Goal: Use online tool/utility: Utilize a website feature to perform a specific function

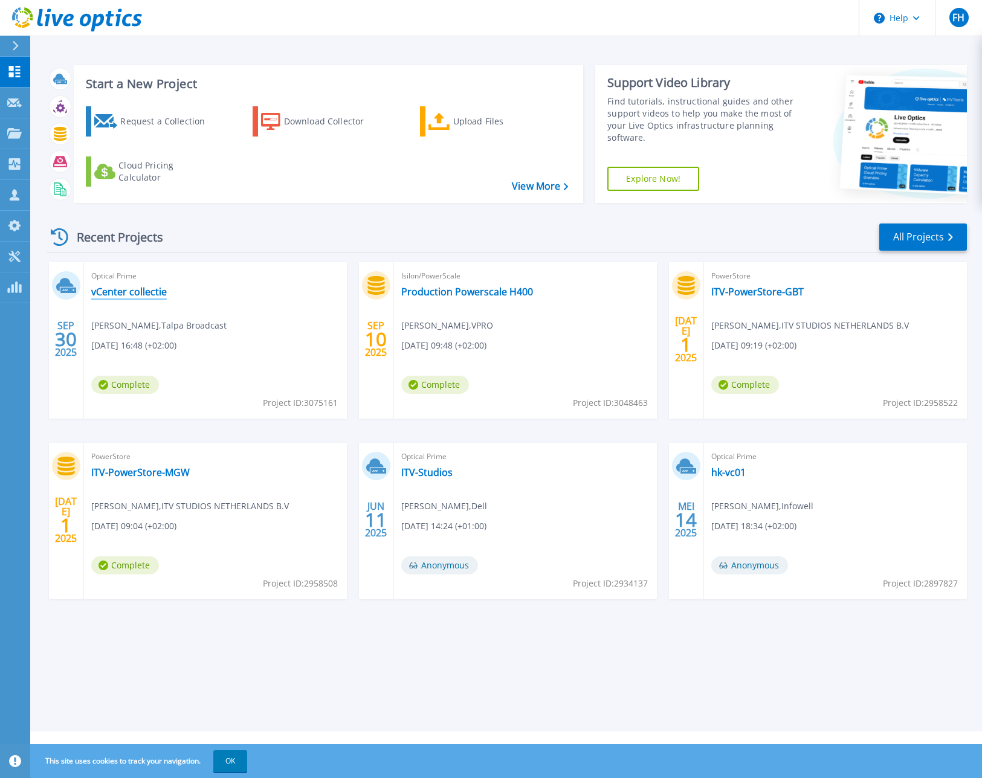
click at [138, 292] on link "vCenter collectie" at bounding box center [129, 292] width 76 height 12
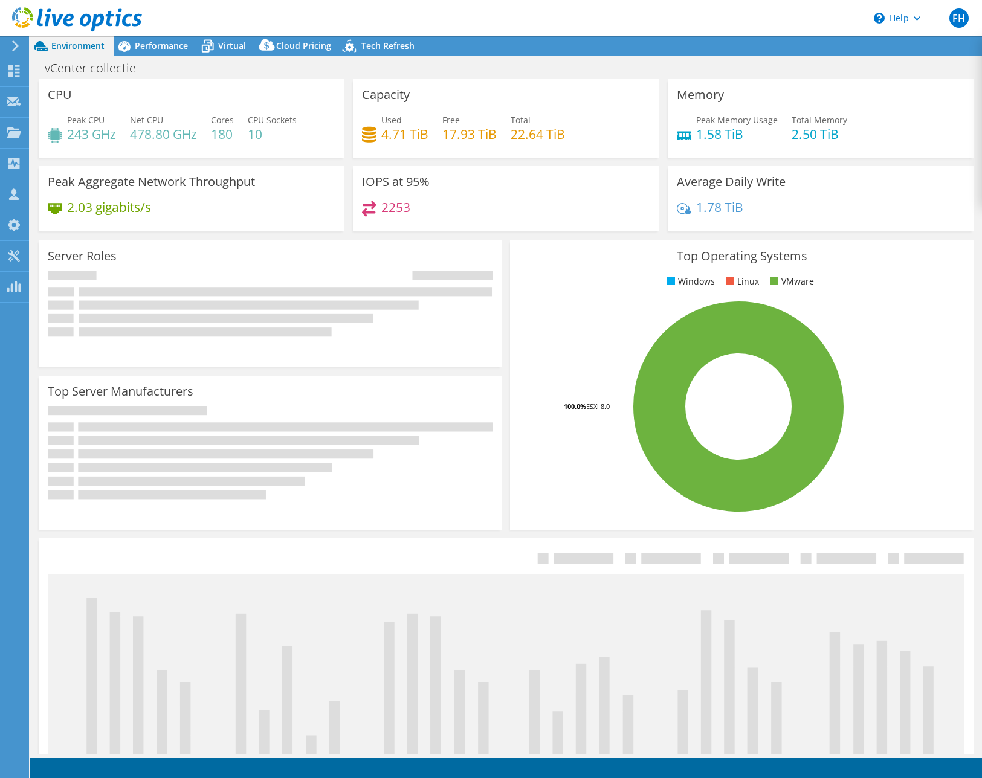
select select "USD"
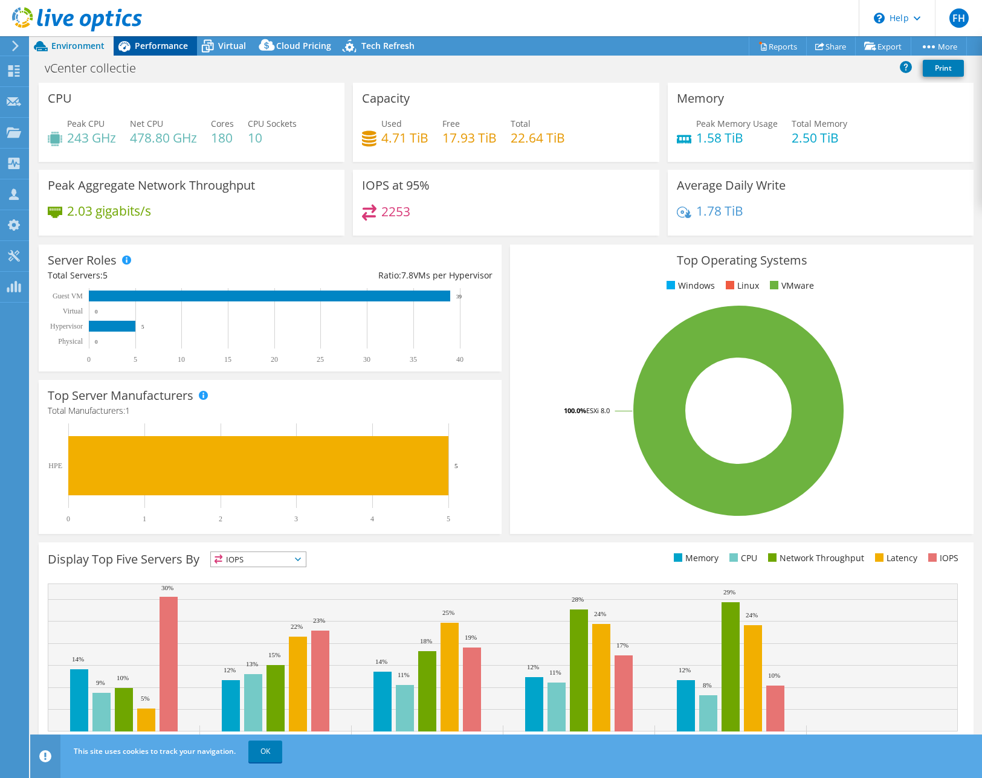
click at [166, 42] on span "Performance" at bounding box center [161, 45] width 53 height 11
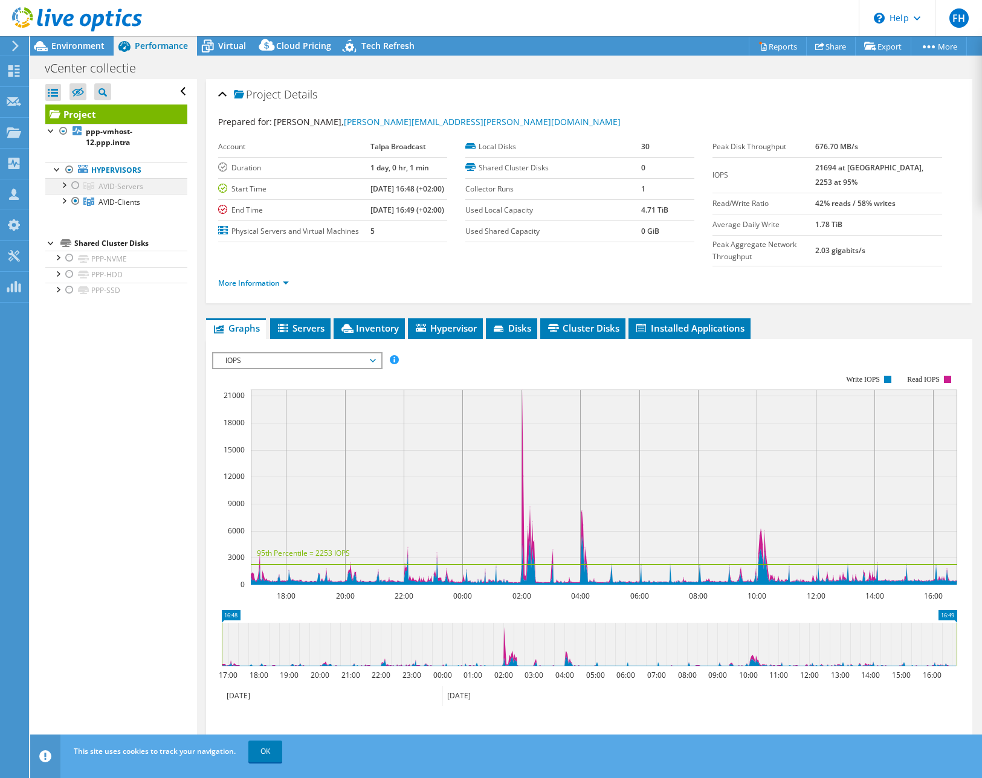
click at [77, 186] on div at bounding box center [75, 185] width 12 height 15
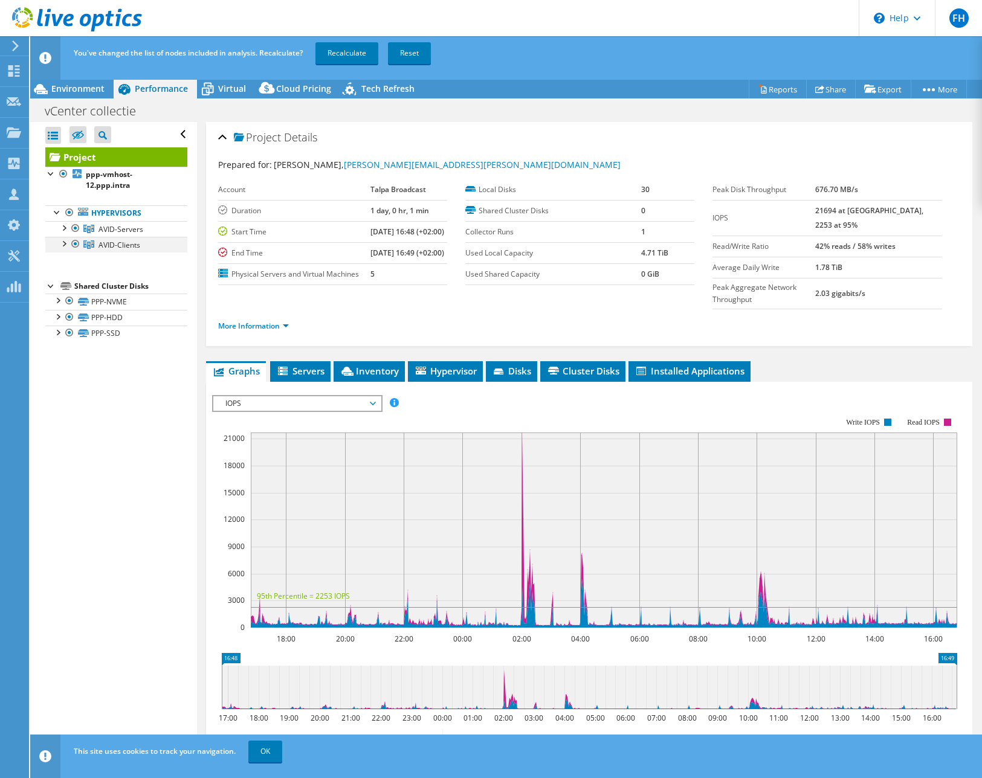
click at [74, 243] on div at bounding box center [75, 244] width 12 height 15
click at [350, 53] on link "Recalculate" at bounding box center [346, 53] width 63 height 22
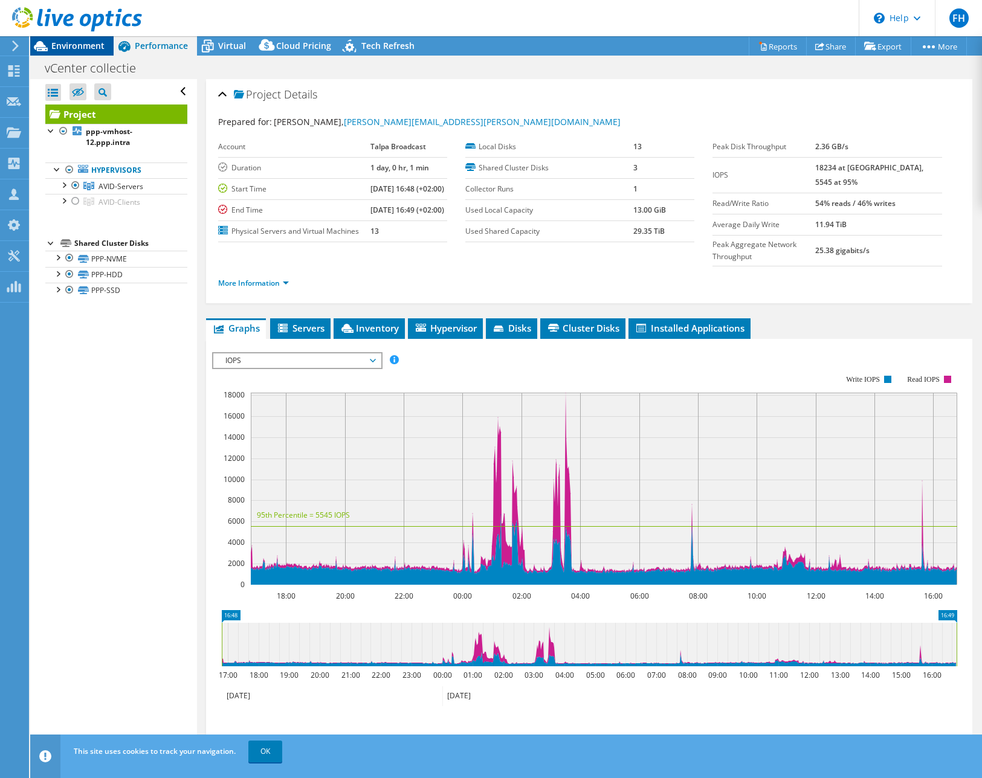
click at [81, 44] on span "Environment" at bounding box center [77, 45] width 53 height 11
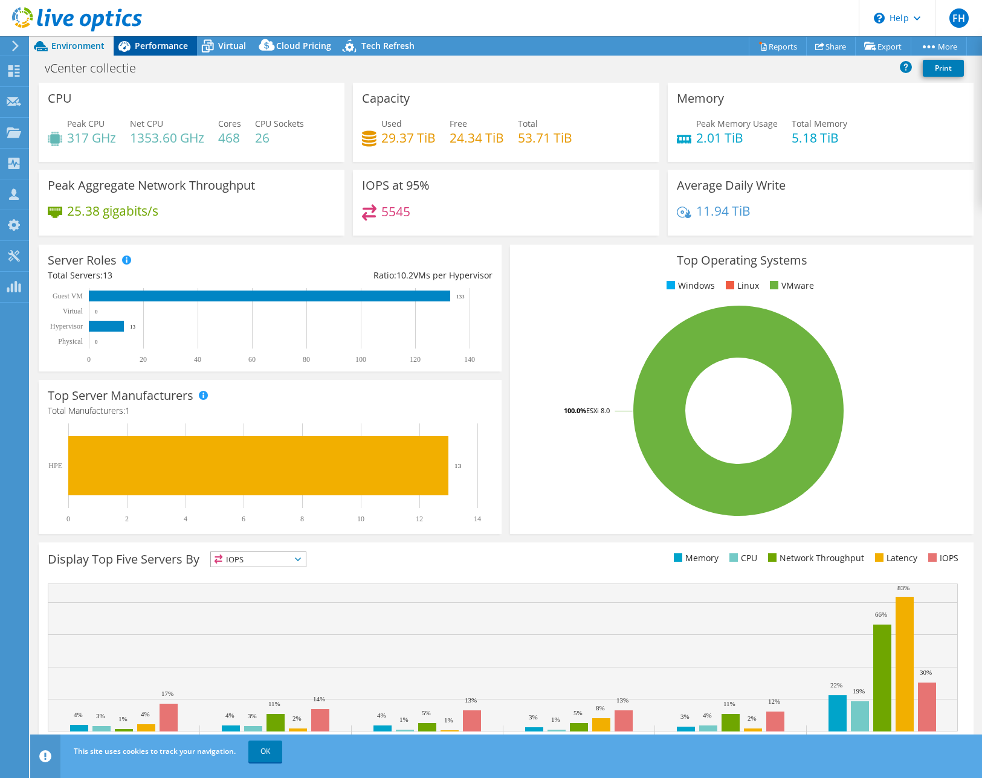
click at [157, 39] on div "Performance" at bounding box center [155, 45] width 83 height 19
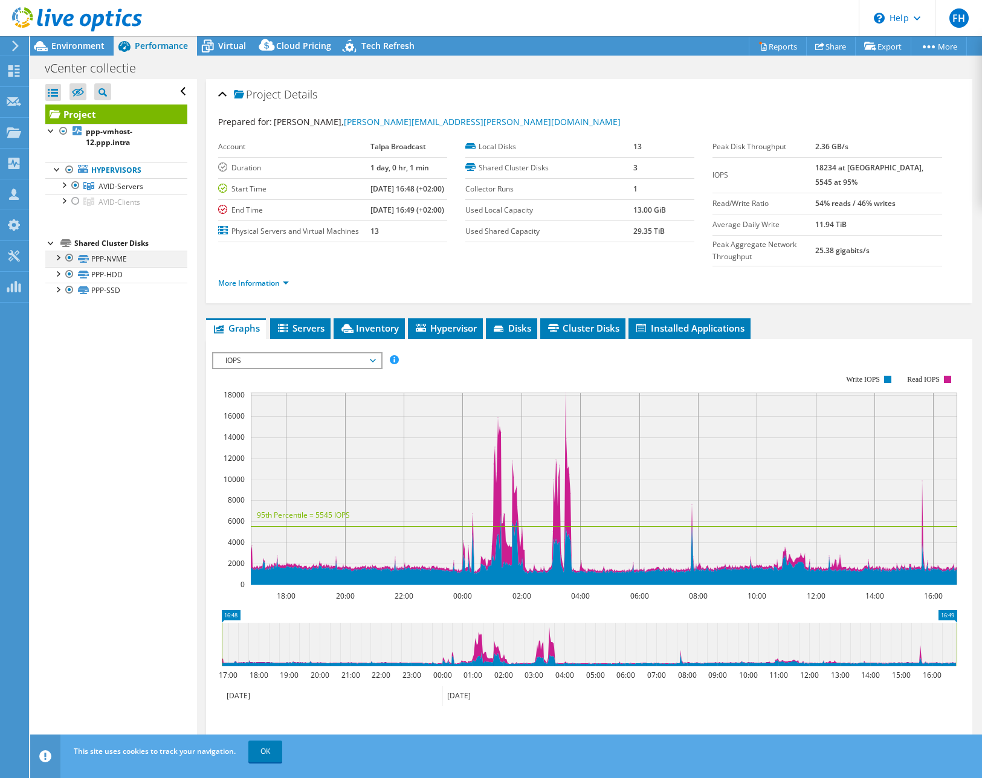
click at [57, 257] on div at bounding box center [57, 257] width 12 height 12
click at [64, 184] on div at bounding box center [63, 184] width 12 height 12
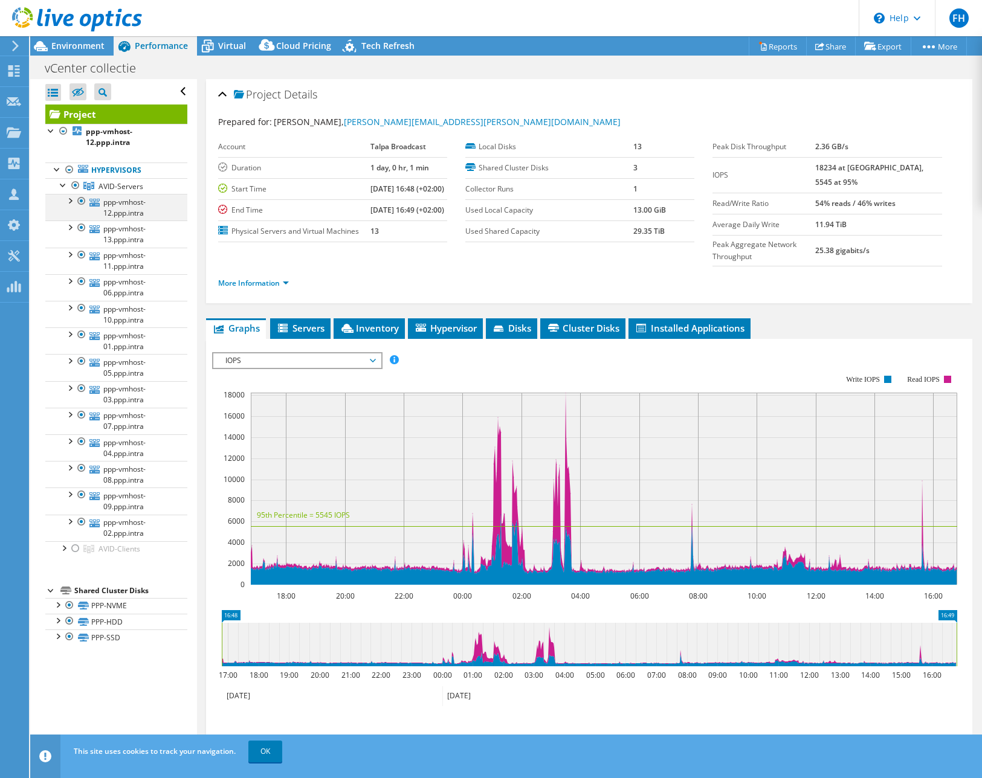
click at [83, 199] on div at bounding box center [82, 201] width 12 height 15
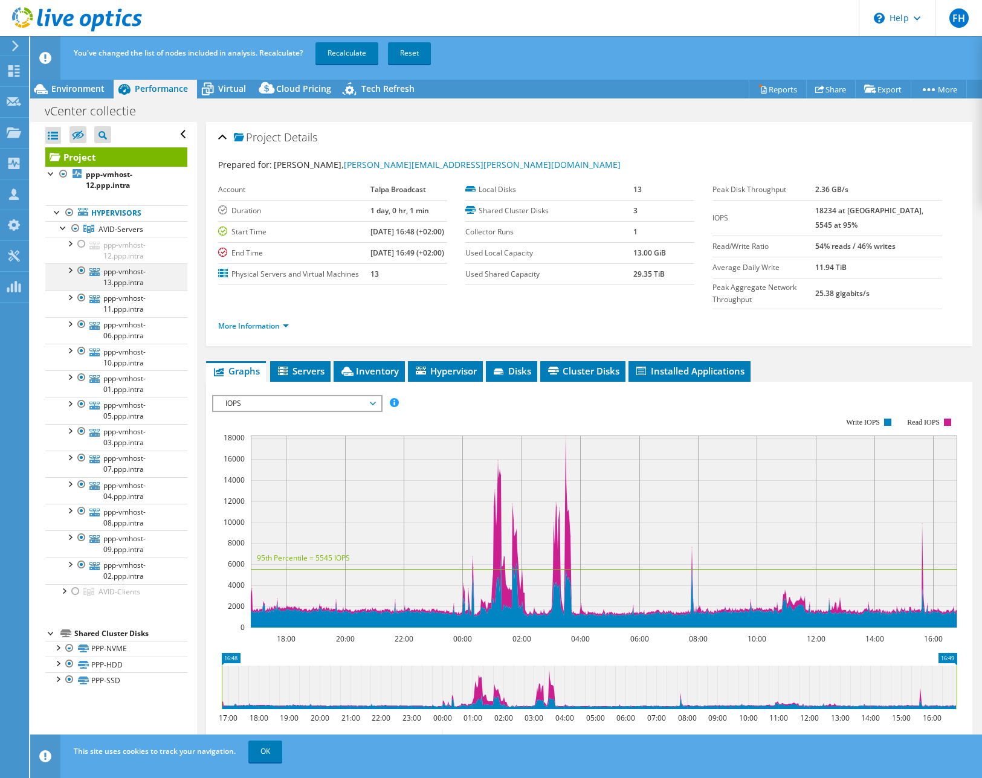
click at [82, 268] on div at bounding box center [82, 270] width 12 height 15
click at [80, 301] on div at bounding box center [82, 298] width 12 height 15
click at [355, 54] on link "Recalculate" at bounding box center [346, 53] width 63 height 22
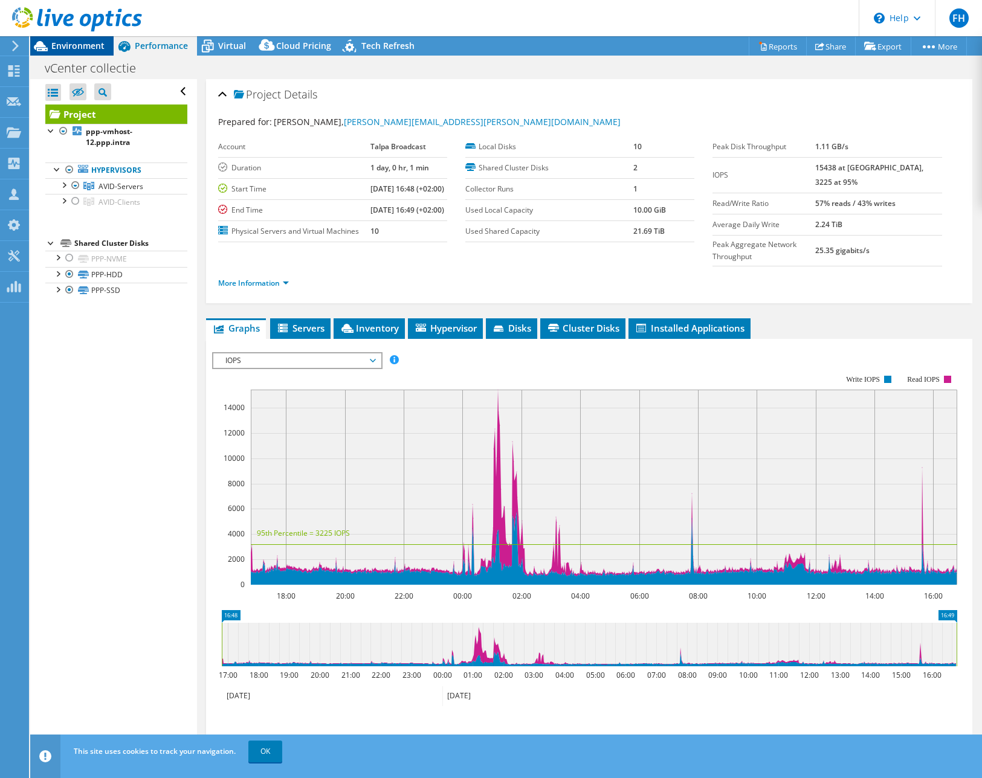
click at [62, 48] on span "Environment" at bounding box center [77, 45] width 53 height 11
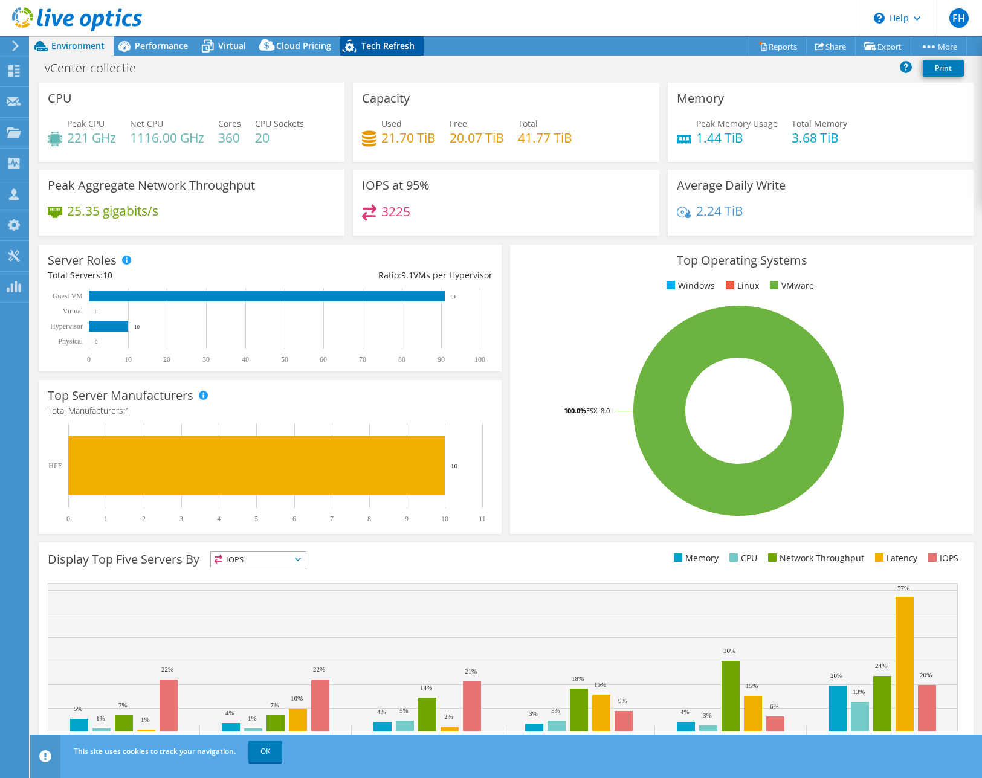
click at [382, 48] on span "Tech Refresh" at bounding box center [387, 45] width 53 height 11
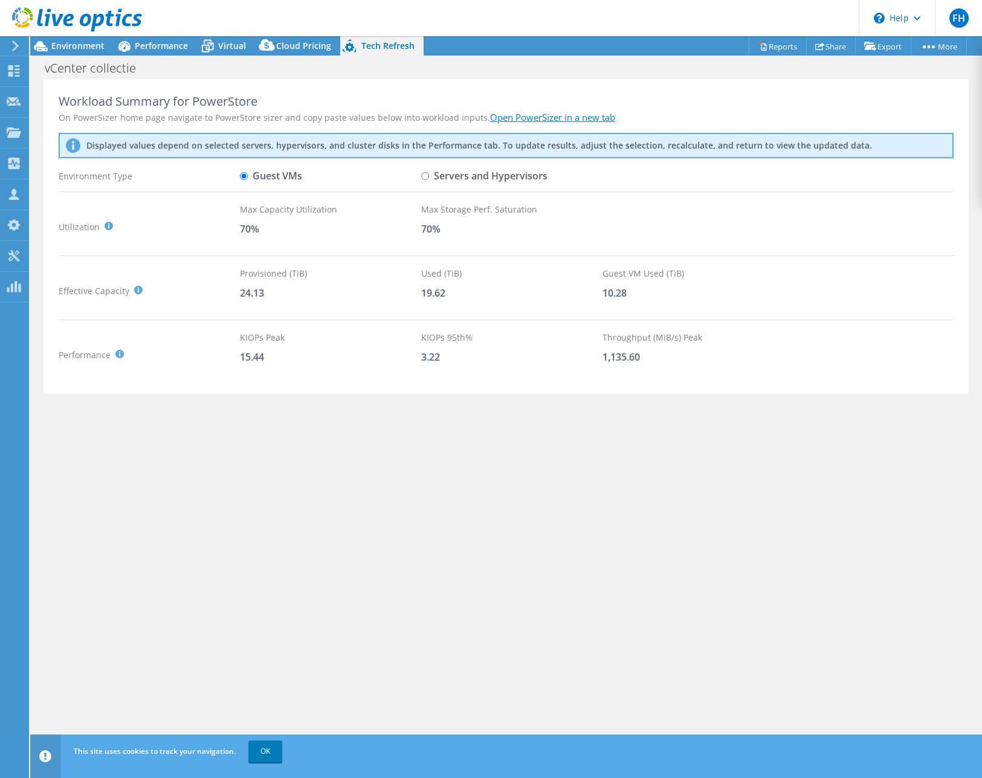
click at [427, 175] on input "Servers and Hypervisors" at bounding box center [425, 176] width 8 height 8
radio input "true"
click at [242, 175] on input "Guest VMs" at bounding box center [244, 176] width 8 height 8
radio input "true"
click at [424, 177] on input "Servers and Hypervisors" at bounding box center [425, 176] width 8 height 8
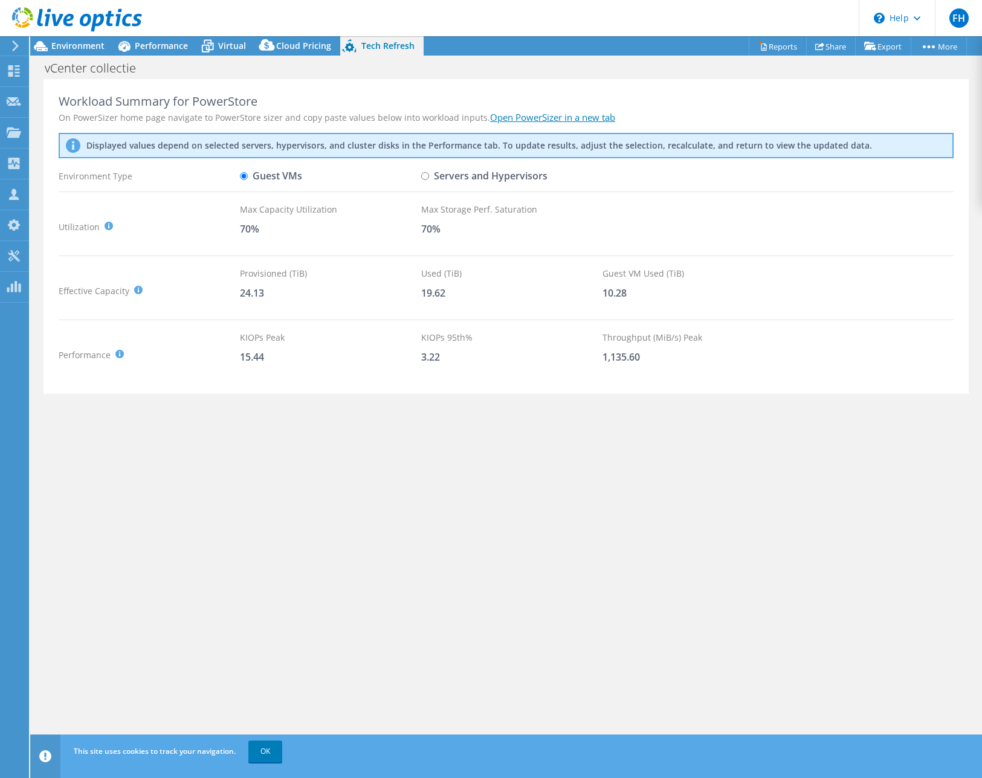
radio input "true"
click at [265, 750] on link "OK" at bounding box center [265, 752] width 34 height 22
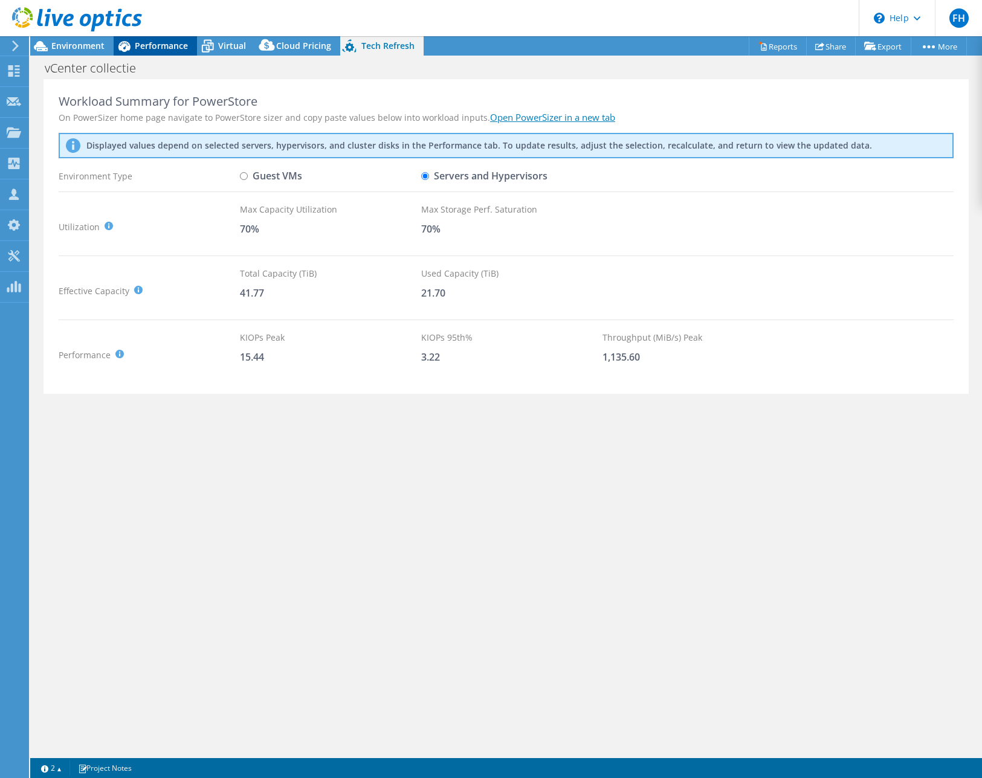
click at [135, 46] on span "Performance" at bounding box center [161, 45] width 53 height 11
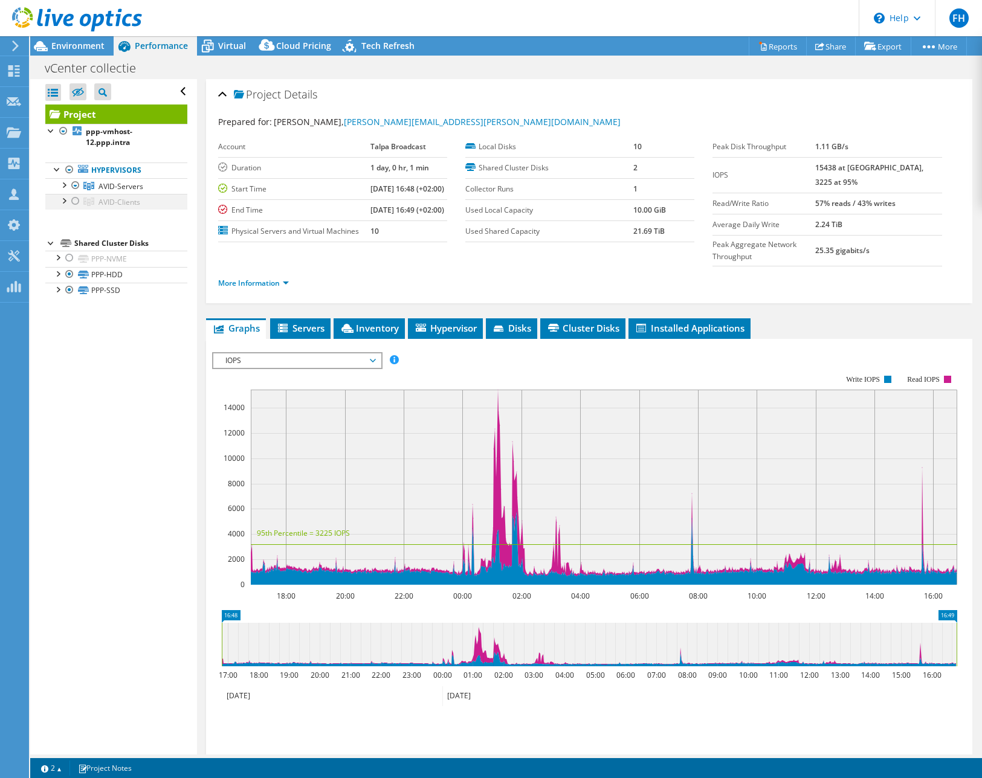
click at [73, 201] on div at bounding box center [75, 201] width 12 height 15
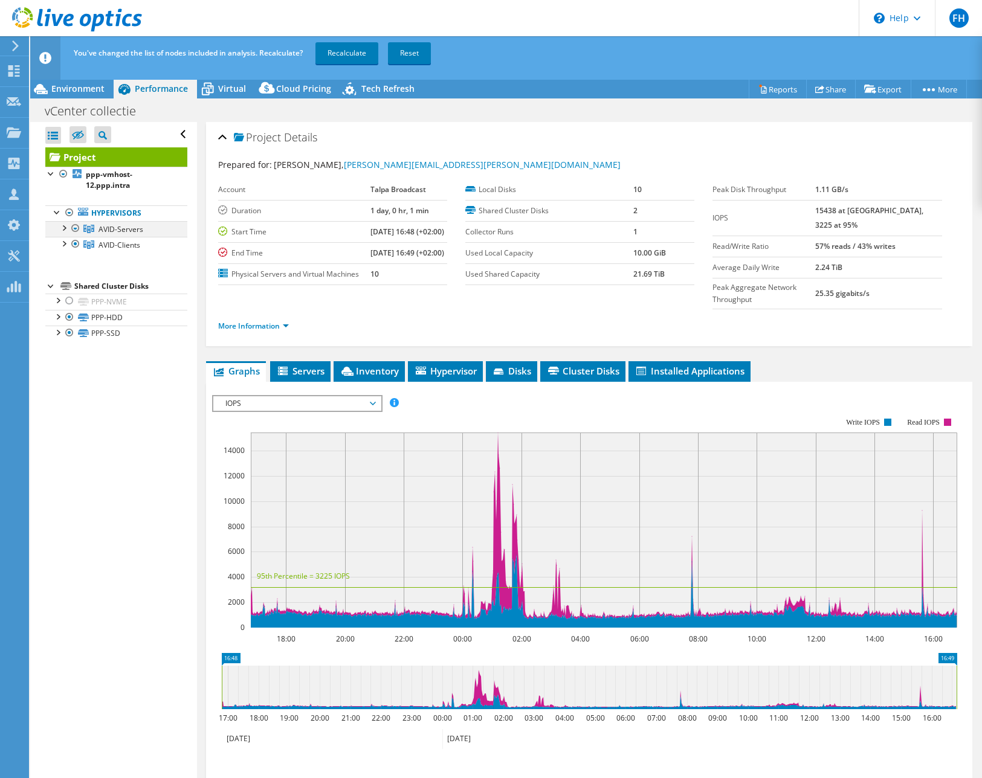
click at [74, 228] on div at bounding box center [75, 228] width 12 height 15
click at [354, 54] on link "Recalculate" at bounding box center [346, 53] width 63 height 22
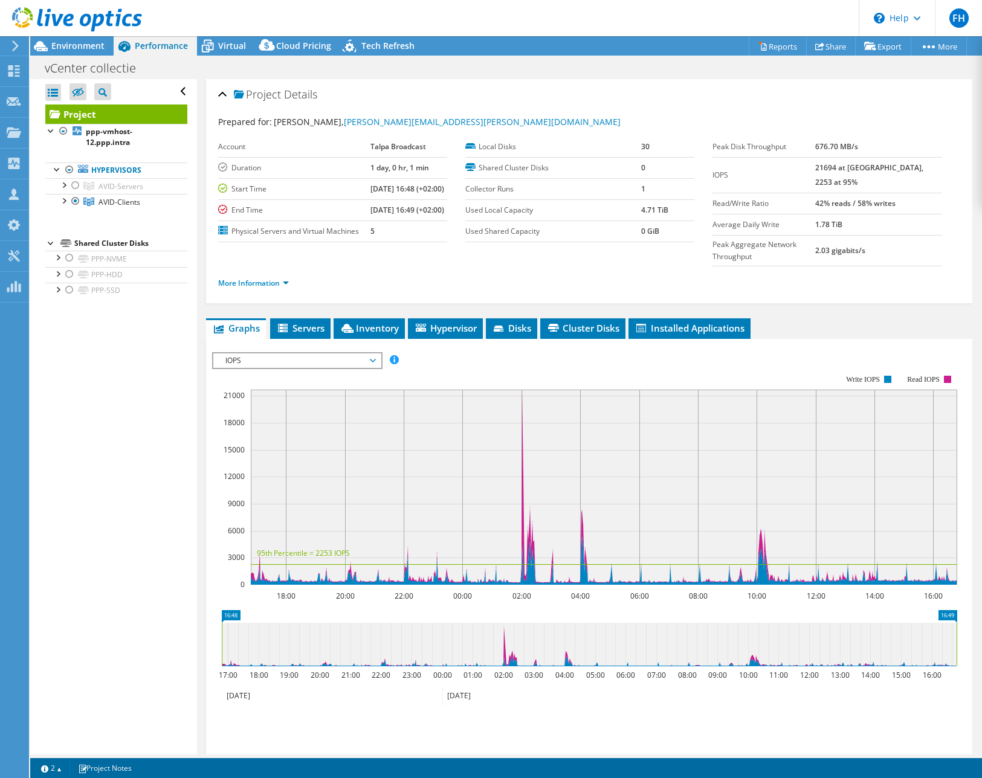
radio input "true"
click at [388, 44] on span "Tech Refresh" at bounding box center [387, 45] width 53 height 11
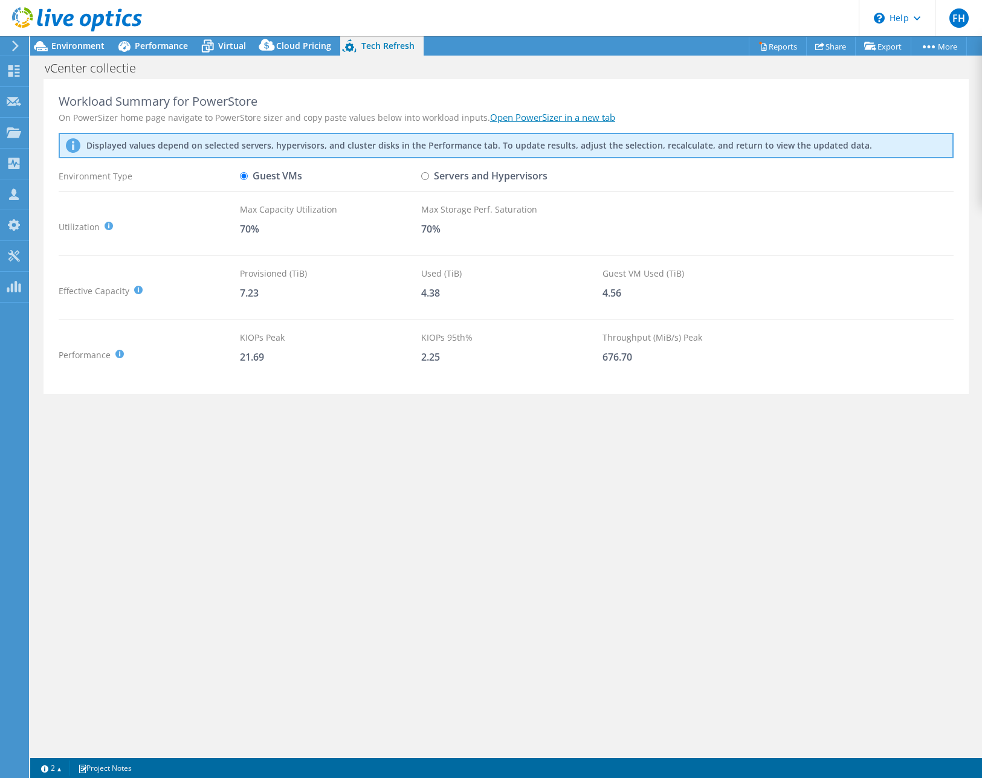
click at [424, 175] on input "Servers and Hypervisors" at bounding box center [425, 176] width 8 height 8
radio input "true"
radio input "false"
